Goal: Information Seeking & Learning: Learn about a topic

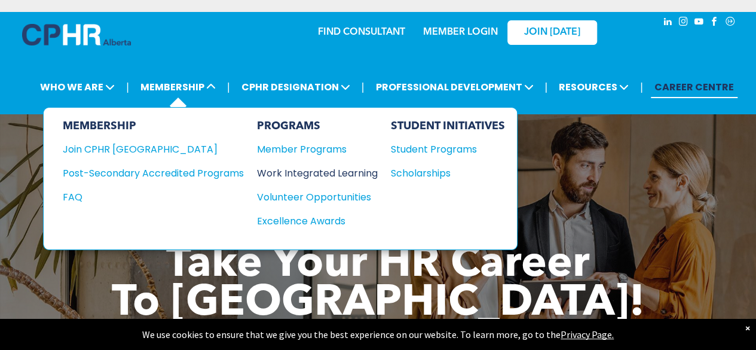
click at [323, 175] on div "Work Integrated Learning" at bounding box center [311, 173] width 109 height 15
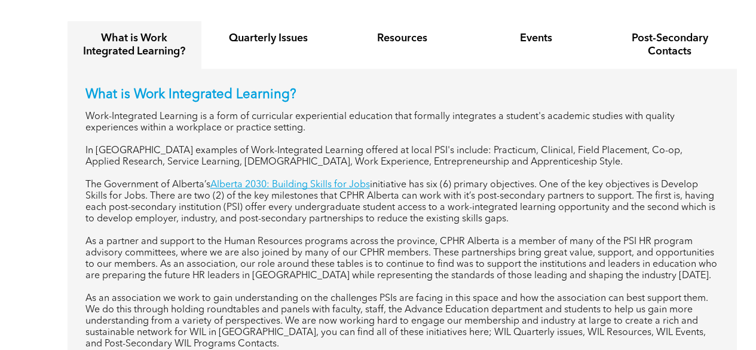
scroll to position [512, 0]
